Goal: Task Accomplishment & Management: Manage account settings

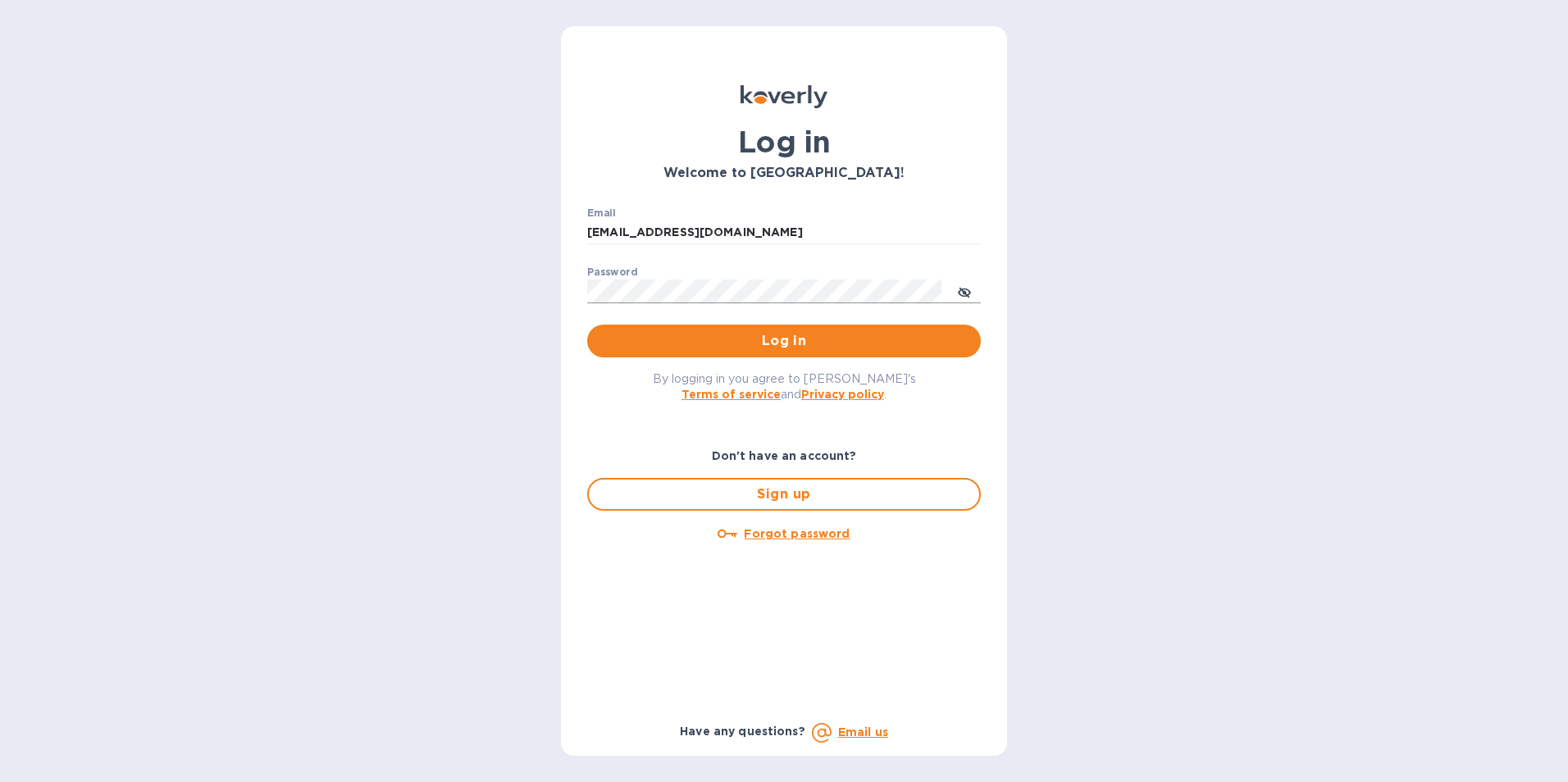
click at [962, 295] on icon "toggle password visibility" at bounding box center [965, 293] width 13 height 13
click at [968, 299] on icon "toggle password visibility" at bounding box center [965, 293] width 13 height 13
click at [529, 521] on div "Log in Welcome to [GEOGRAPHIC_DATA]! Email [EMAIL_ADDRESS][DOMAIN_NAME] ​ Passw…" at bounding box center [784, 391] width 1568 height 782
type input "[EMAIL_ADDRESS][DOMAIN_NAME]"
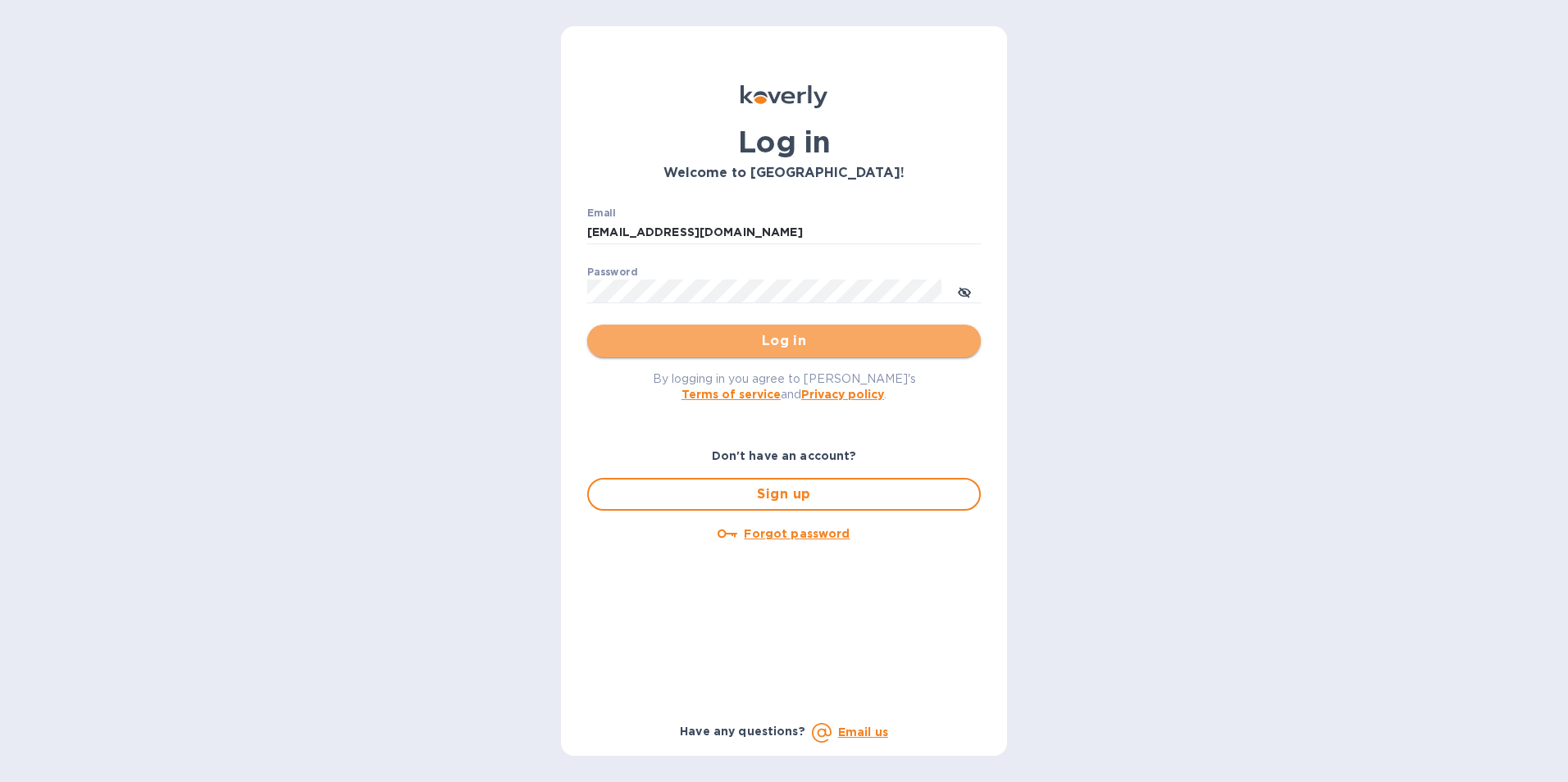
click at [694, 341] on span "Log in" at bounding box center [784, 341] width 367 height 19
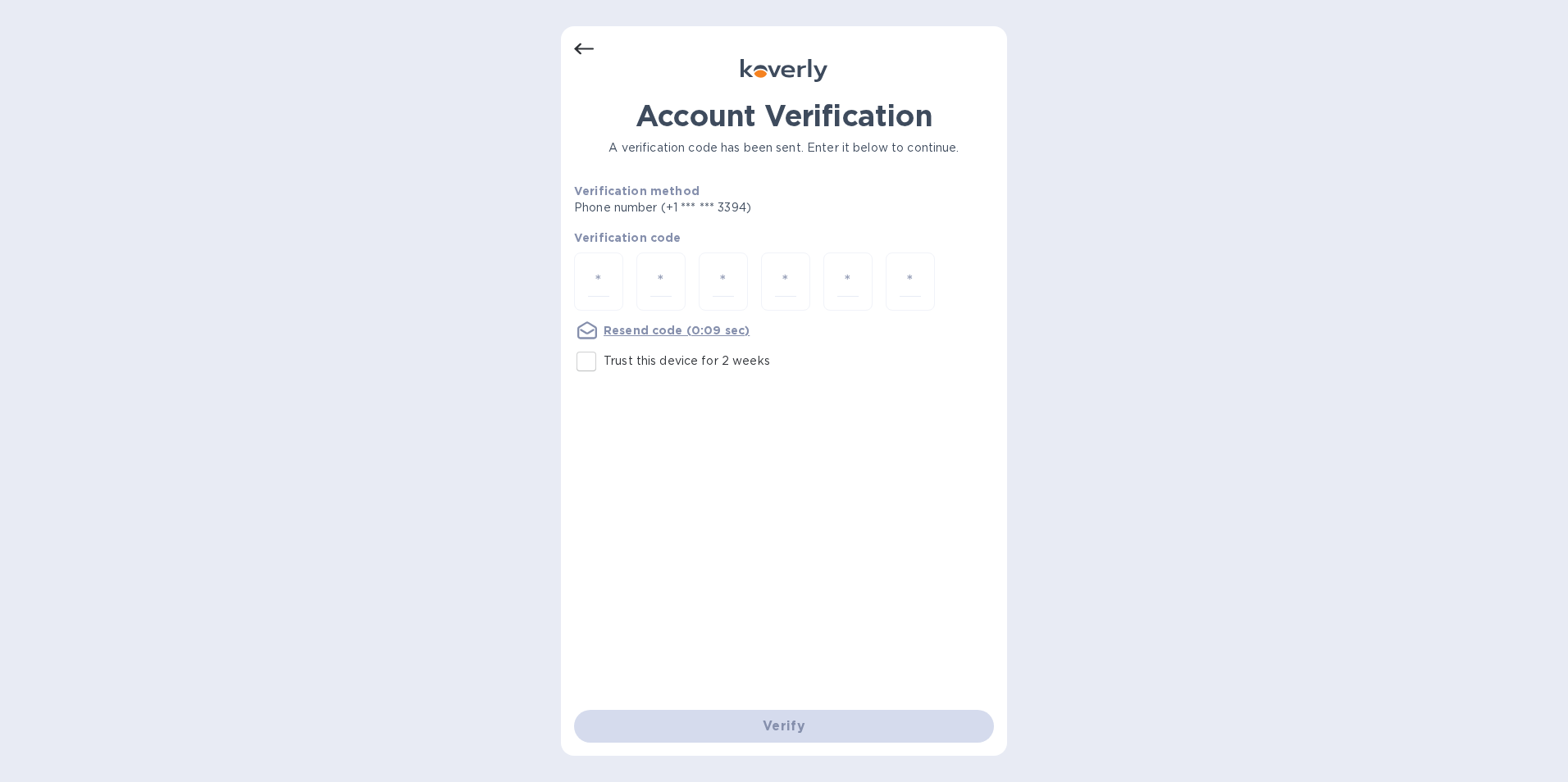
click at [581, 54] on icon at bounding box center [583, 49] width 19 height 11
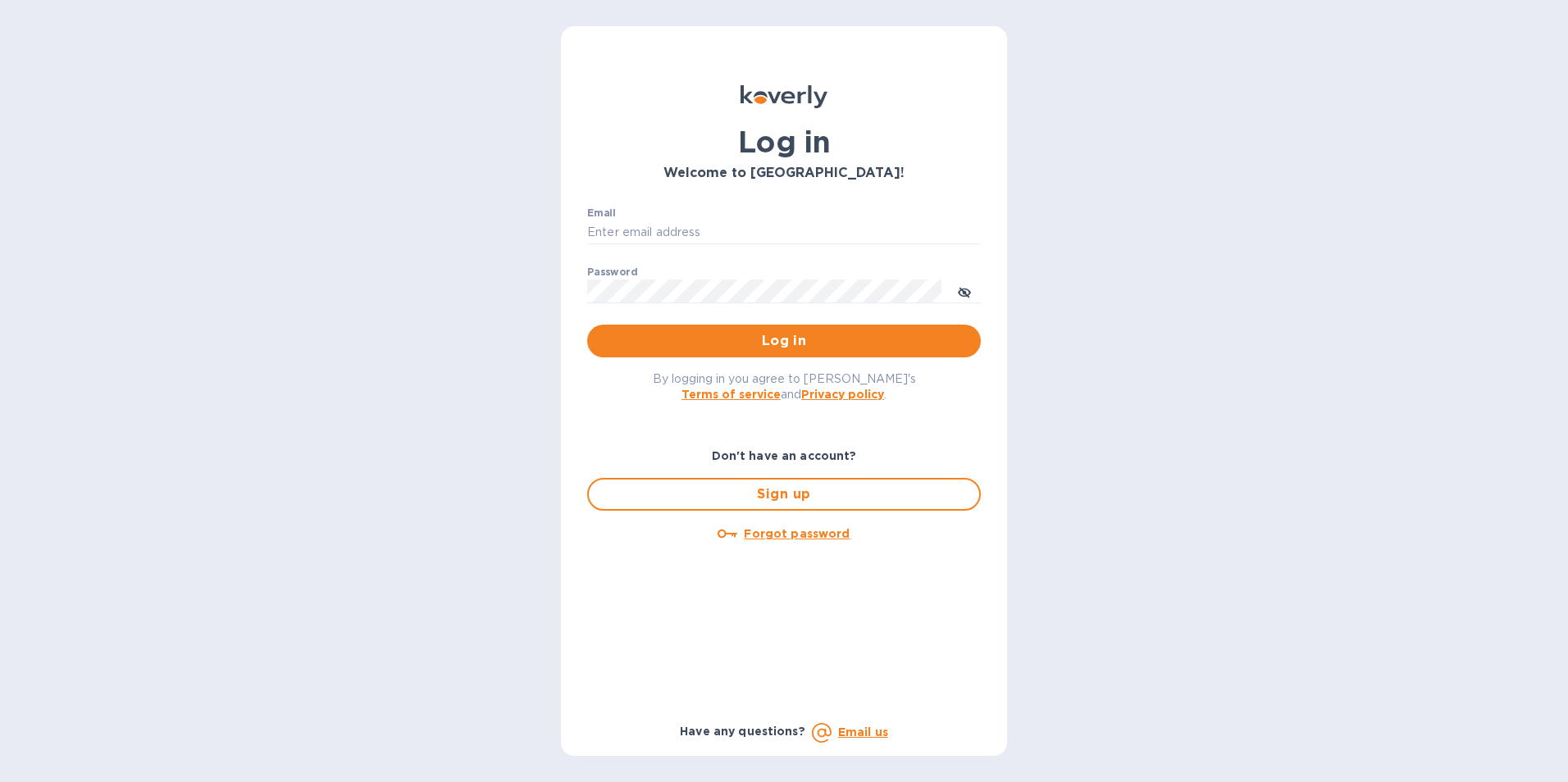
type input "[EMAIL_ADDRESS][DOMAIN_NAME]"
